Goal: Complete application form

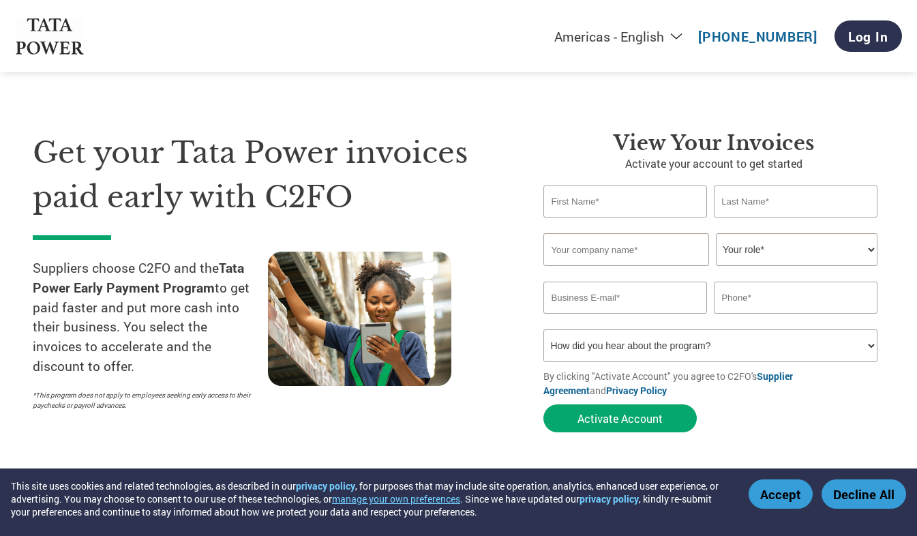
click at [611, 205] on input "text" at bounding box center [625, 201] width 164 height 32
type input "[PERSON_NAME]"
type input "Marktech"
click at [780, 250] on select "Your role* CFO Controller Credit Manager Finance Director Treasurer CEO Preside…" at bounding box center [797, 249] width 162 height 33
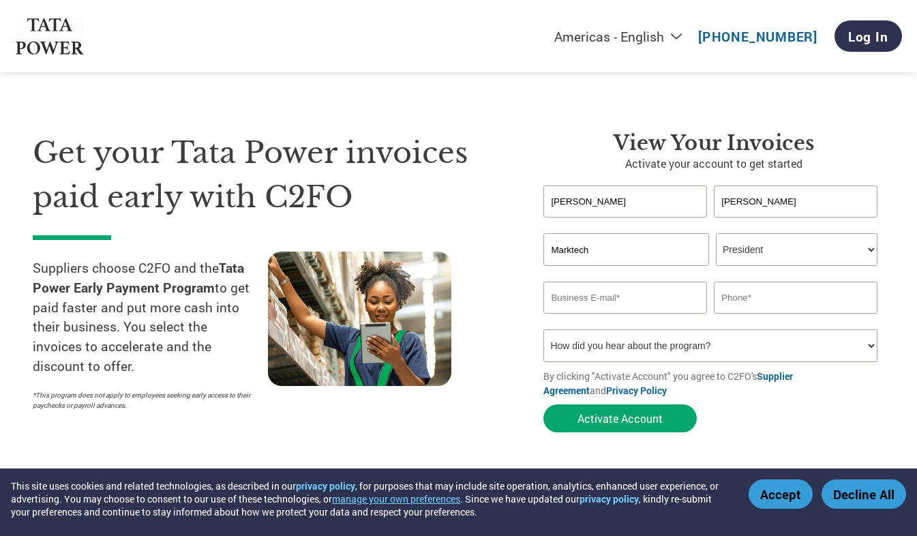
select select "OWNER_FOUNDER"
click at [716, 234] on select "Your role* CFO Controller Credit Manager Finance Director Treasurer CEO Preside…" at bounding box center [797, 249] width 162 height 33
click at [678, 305] on input "email" at bounding box center [625, 298] width 164 height 32
type input "[EMAIL_ADDRESS][DOMAIN_NAME]"
click at [725, 301] on input "09845030577" at bounding box center [796, 298] width 164 height 32
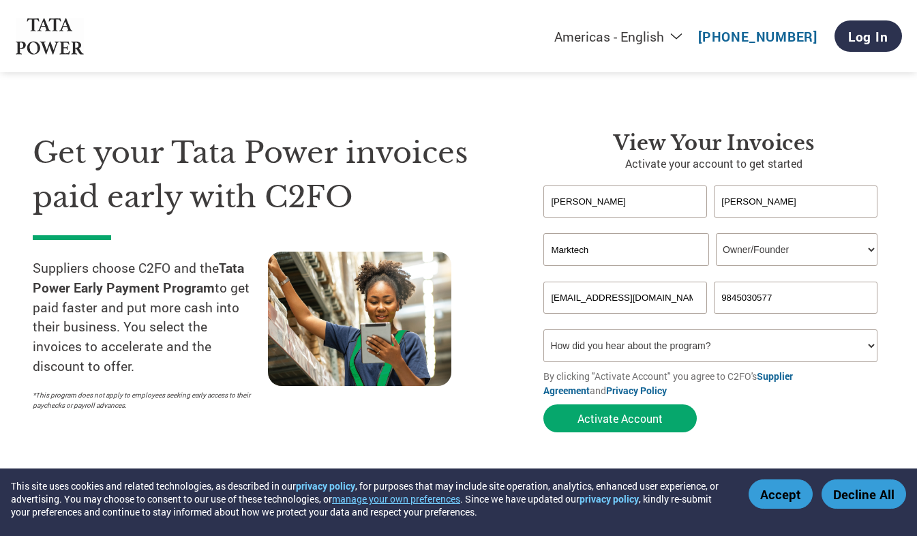
type input "9845030577"
click at [720, 345] on select "How did you hear about the program? Received a letter Email Social Media Online…" at bounding box center [710, 345] width 334 height 33
select select "Email"
click at [543, 331] on select "How did you hear about the program? Received a letter Email Social Media Online…" at bounding box center [710, 345] width 334 height 33
click at [612, 425] on button "Activate Account" at bounding box center [619, 418] width 153 height 28
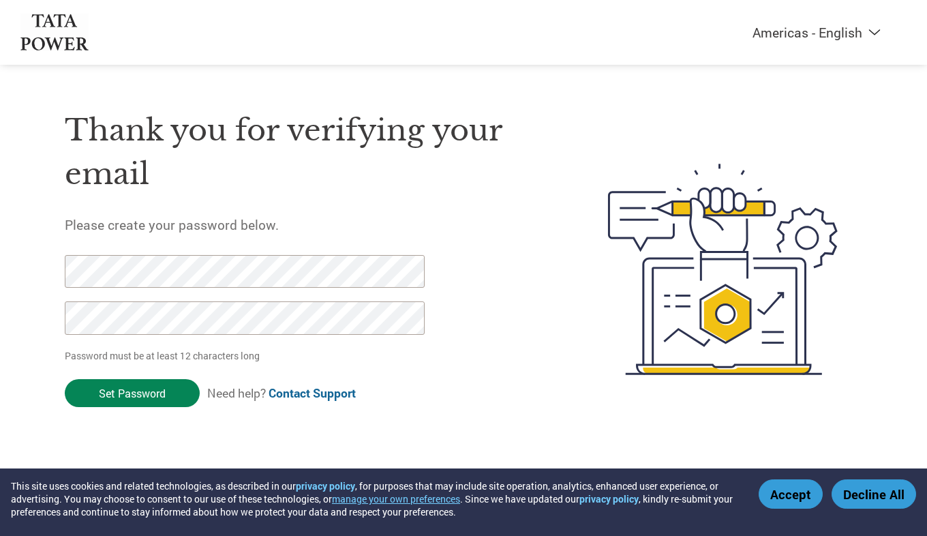
click at [127, 393] on input "Set Password" at bounding box center [132, 393] width 135 height 28
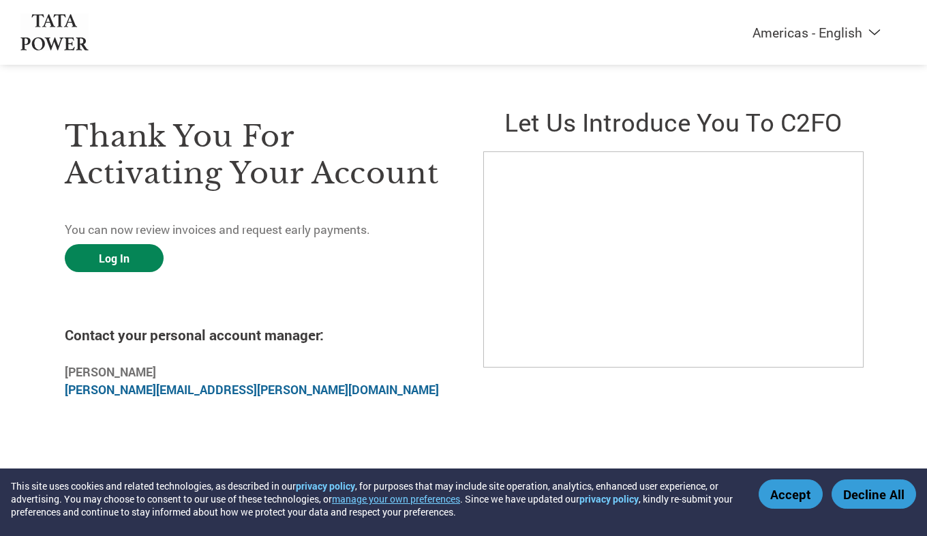
click at [107, 260] on link "Log In" at bounding box center [114, 258] width 99 height 28
